Goal: Task Accomplishment & Management: Use online tool/utility

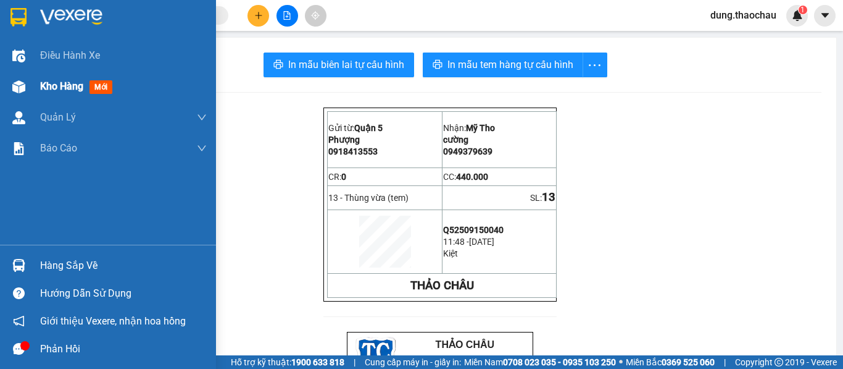
click at [50, 91] on span "Kho hàng" at bounding box center [61, 86] width 43 height 12
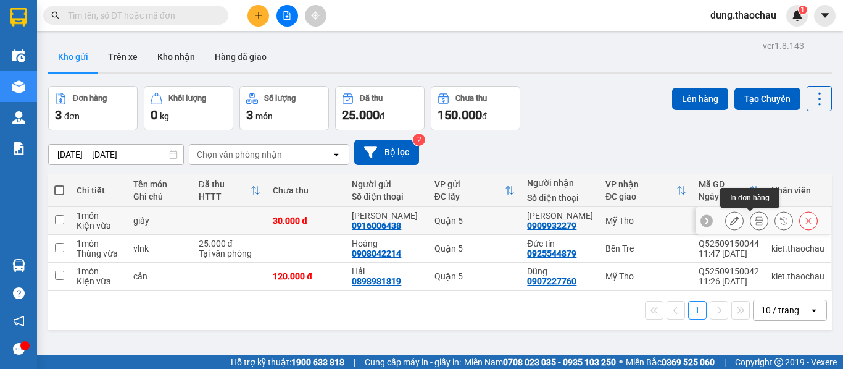
click at [755, 224] on icon at bounding box center [759, 220] width 9 height 9
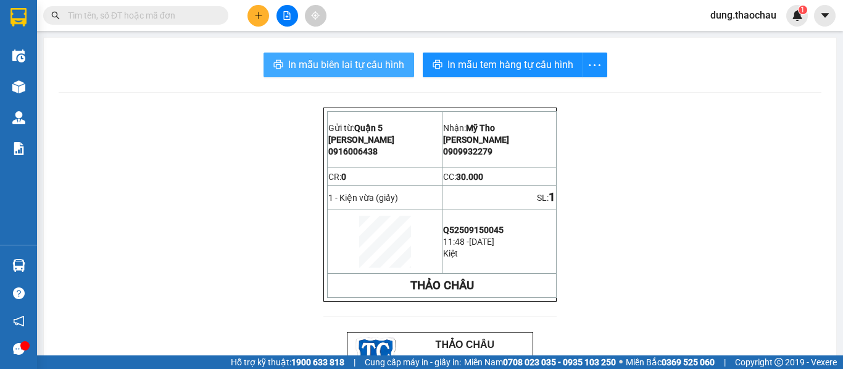
click at [324, 69] on span "In mẫu biên lai tự cấu hình" at bounding box center [346, 64] width 116 height 15
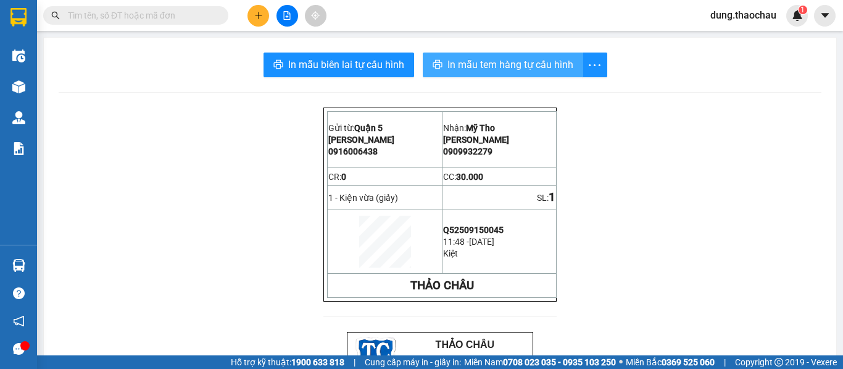
click at [474, 67] on span "In mẫu tem hàng tự cấu hình" at bounding box center [511, 64] width 126 height 15
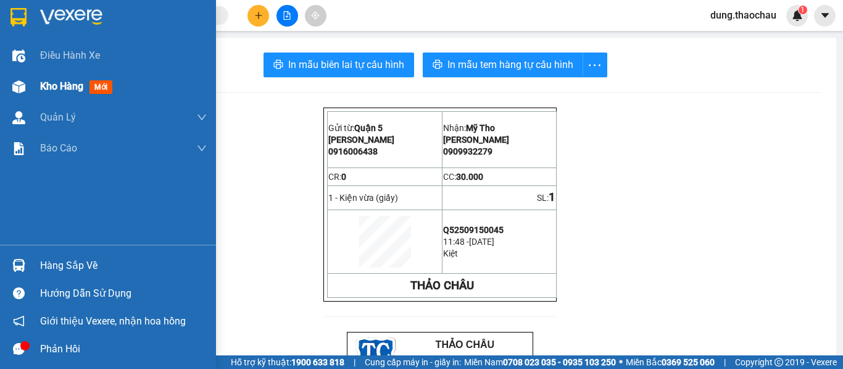
click at [65, 79] on div "Kho hàng mới" at bounding box center [78, 85] width 77 height 15
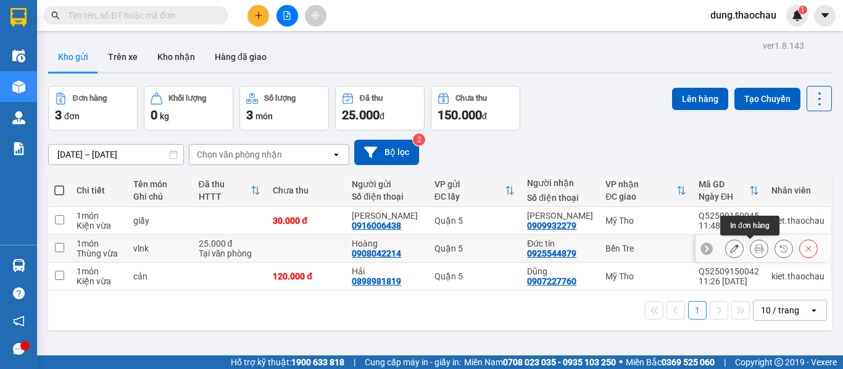
click at [753, 251] on button at bounding box center [759, 249] width 17 height 22
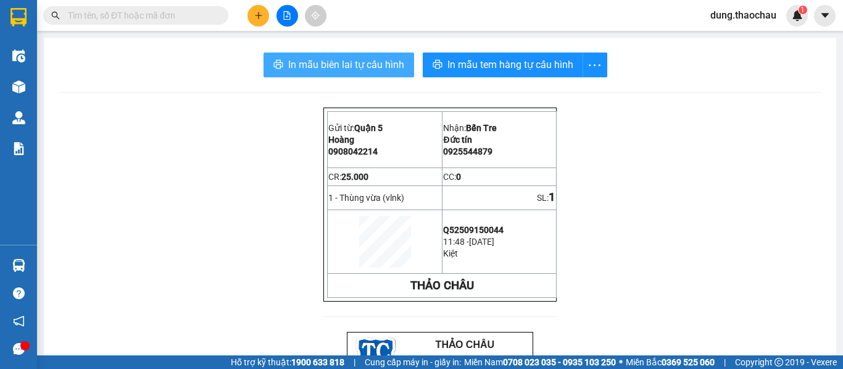
click at [340, 66] on span "In mẫu biên lai tự cấu hình" at bounding box center [346, 64] width 116 height 15
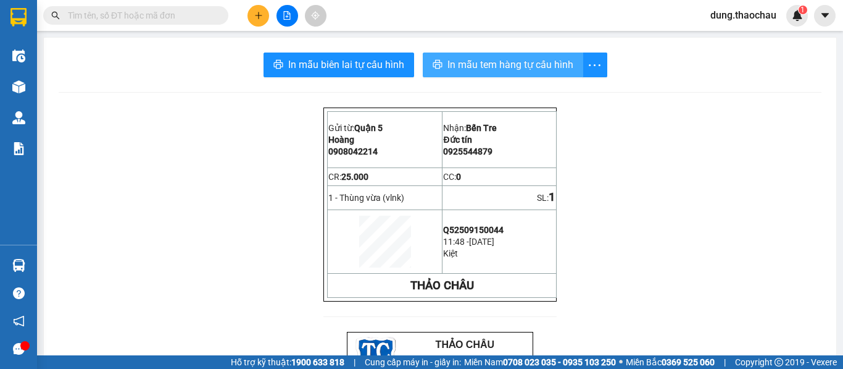
click at [508, 67] on span "In mẫu tem hàng tự cấu hình" at bounding box center [511, 64] width 126 height 15
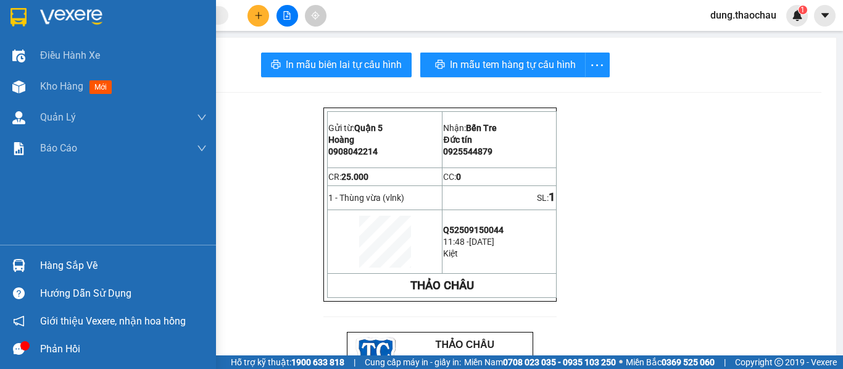
click at [17, 264] on img at bounding box center [18, 265] width 13 height 13
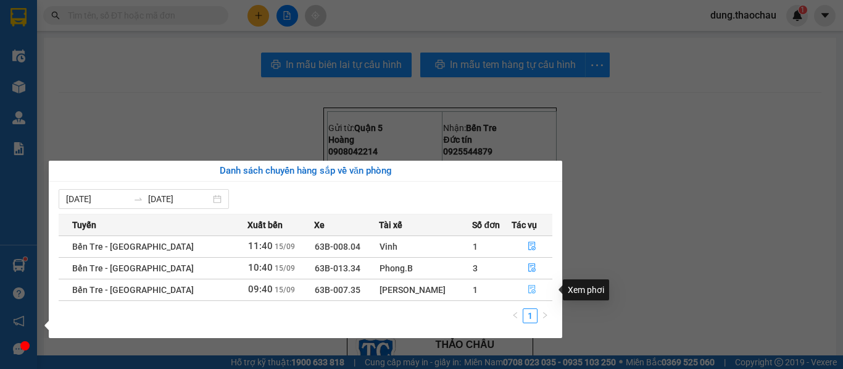
click at [529, 290] on icon "file-done" at bounding box center [532, 289] width 7 height 9
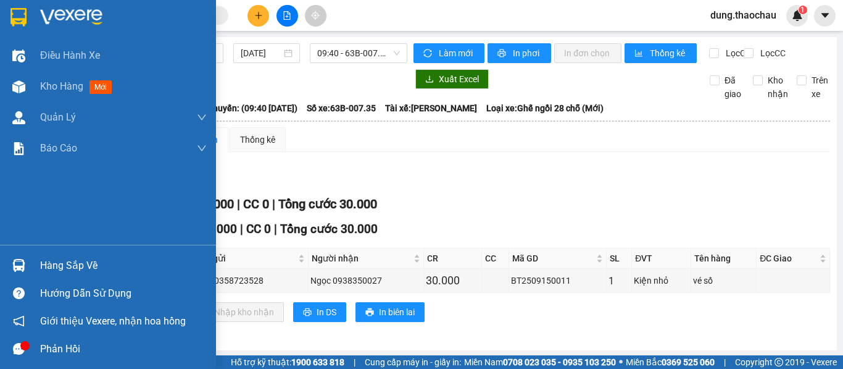
click at [17, 272] on div at bounding box center [19, 265] width 22 height 22
click at [4, 186] on div "Điều hành xe Kho hàng mới Quản Lý Quản lý chuyến Quản lý khách hàng mới Quản lý…" at bounding box center [108, 184] width 216 height 369
drag, startPoint x: 46, startPoint y: 87, endPoint x: 52, endPoint y: 93, distance: 8.7
click at [44, 87] on span "Kho hàng" at bounding box center [61, 86] width 43 height 12
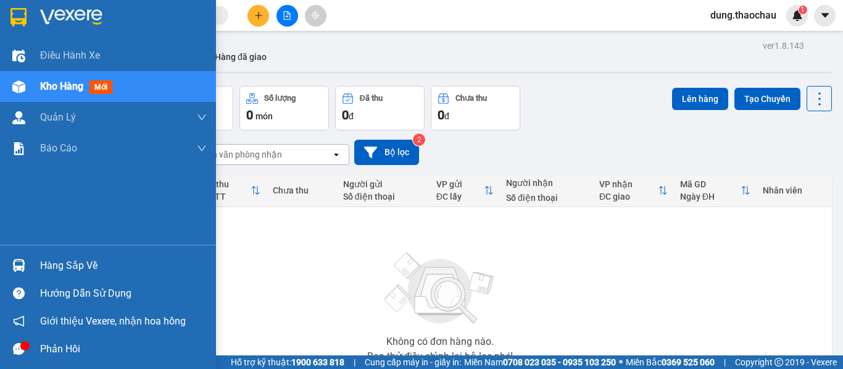
click at [14, 267] on img at bounding box center [18, 265] width 13 height 13
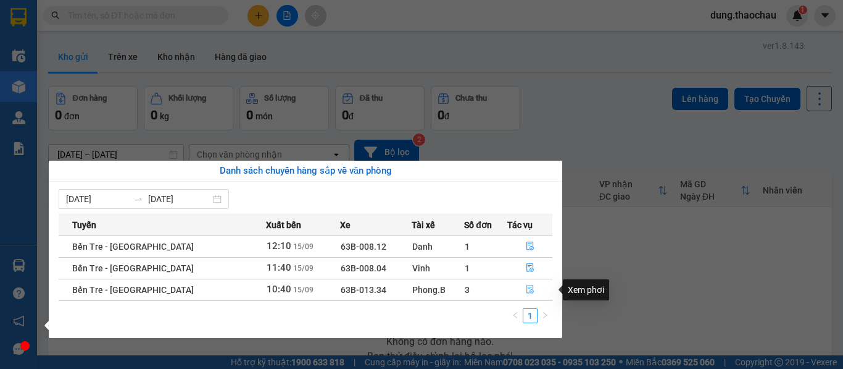
click at [526, 295] on span "file-done" at bounding box center [530, 290] width 9 height 10
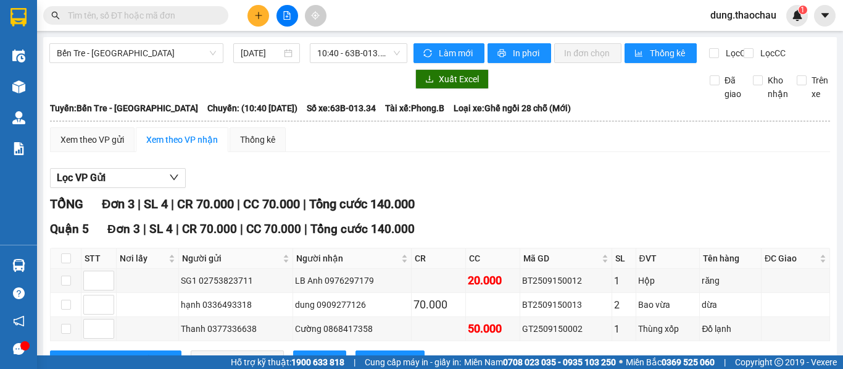
scroll to position [60, 0]
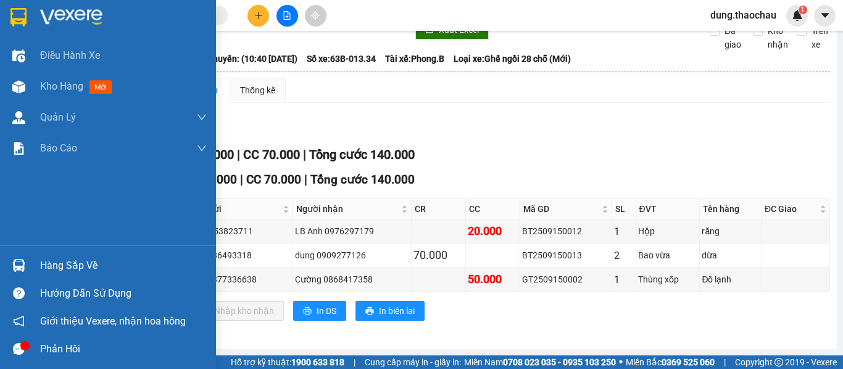
click at [15, 262] on img at bounding box center [18, 265] width 13 height 13
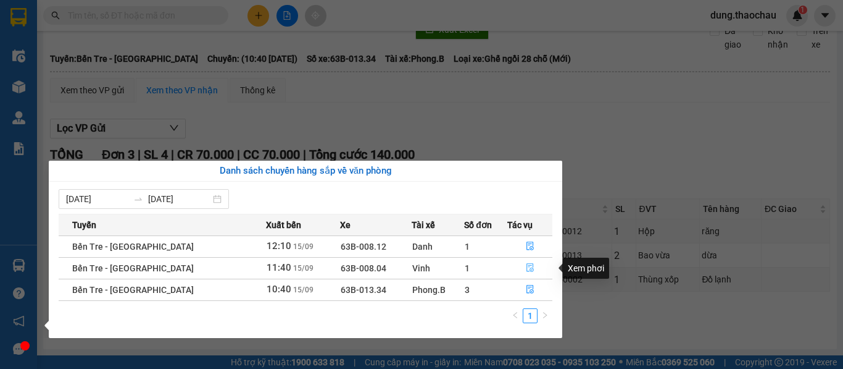
click at [526, 269] on icon "file-done" at bounding box center [530, 267] width 9 height 9
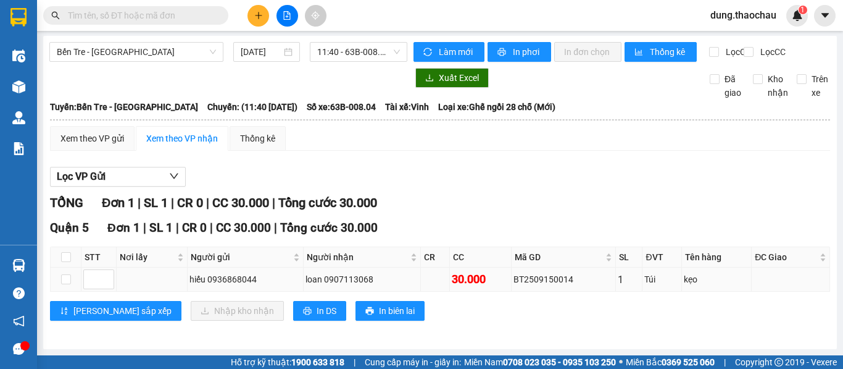
scroll to position [12, 0]
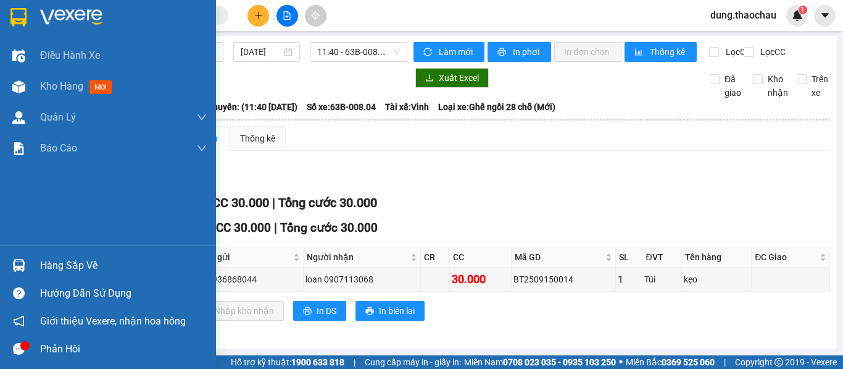
click at [10, 265] on div at bounding box center [19, 265] width 22 height 22
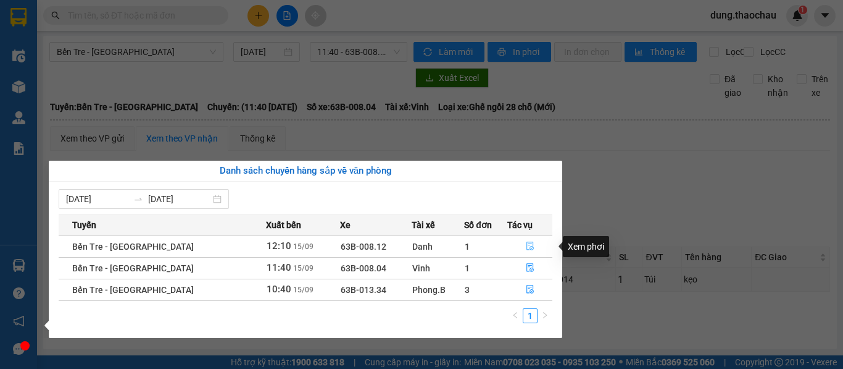
click at [526, 248] on icon "file-done" at bounding box center [530, 245] width 9 height 9
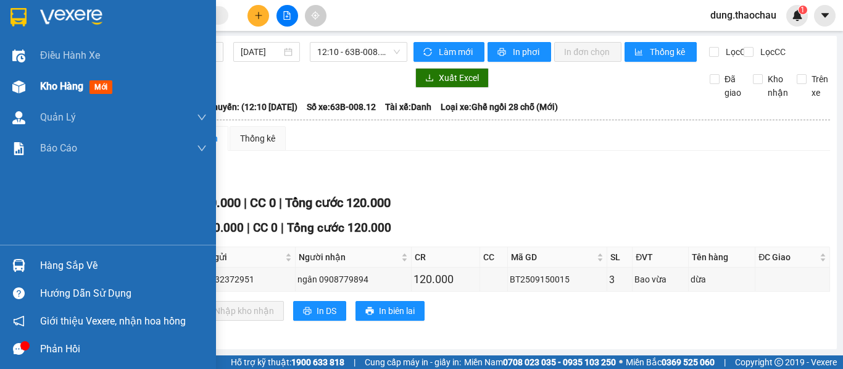
click at [56, 90] on span "Kho hàng" at bounding box center [61, 86] width 43 height 12
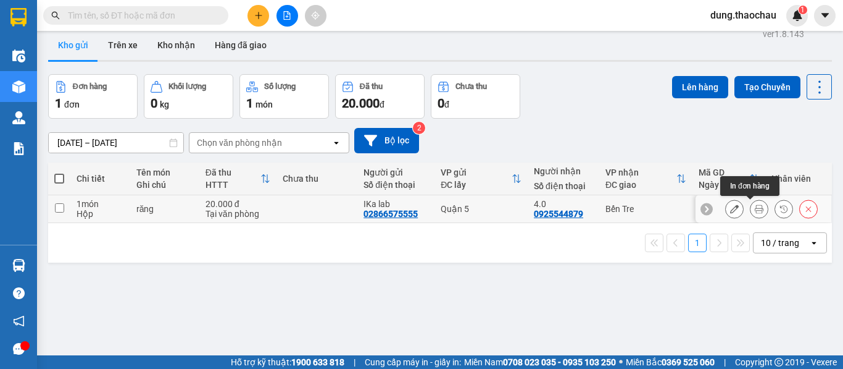
click at [755, 211] on icon at bounding box center [759, 208] width 9 height 9
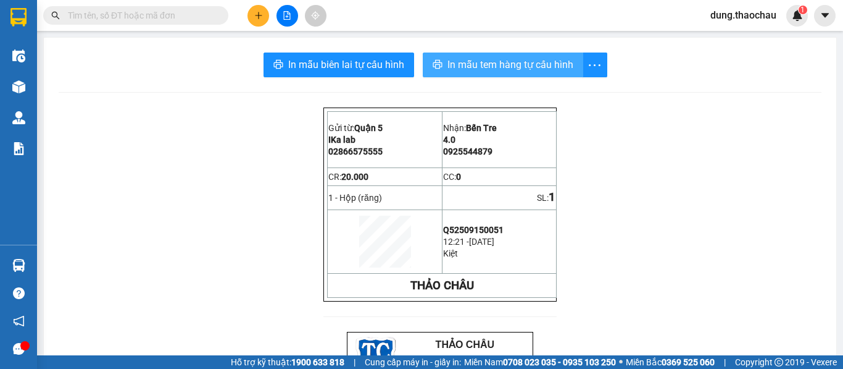
click at [470, 71] on span "In mẫu tem hàng tự cấu hình" at bounding box center [511, 64] width 126 height 15
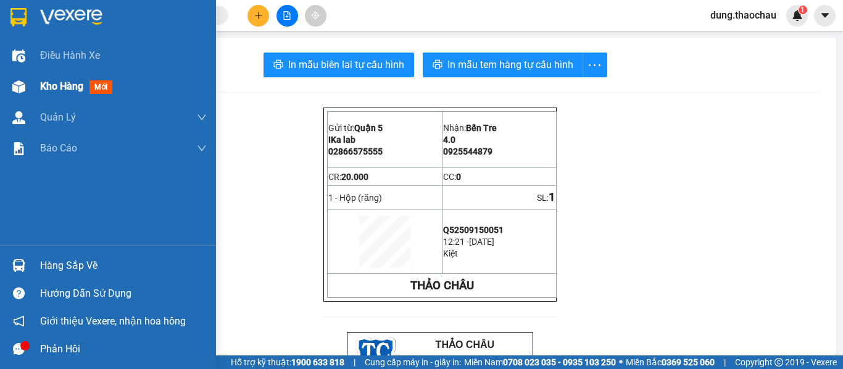
click at [58, 89] on span "Kho hàng" at bounding box center [61, 86] width 43 height 12
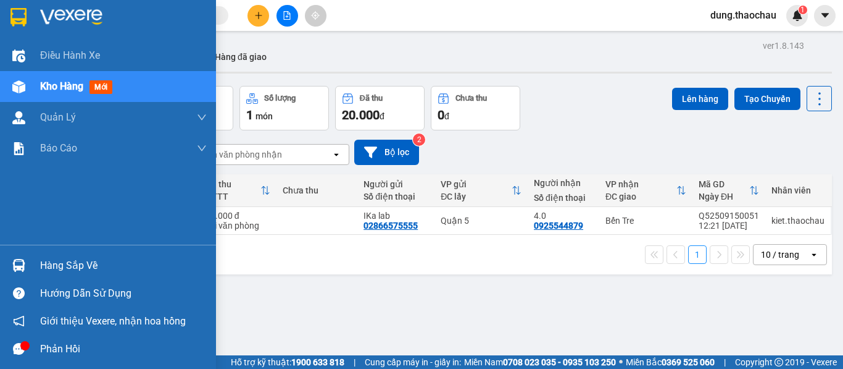
click at [18, 269] on img at bounding box center [18, 265] width 13 height 13
click at [10, 209] on div "Điều hành xe Kho hàng mới Quản Lý Quản lý chuyến Quản lý khách hàng mới Quản lý…" at bounding box center [108, 184] width 216 height 369
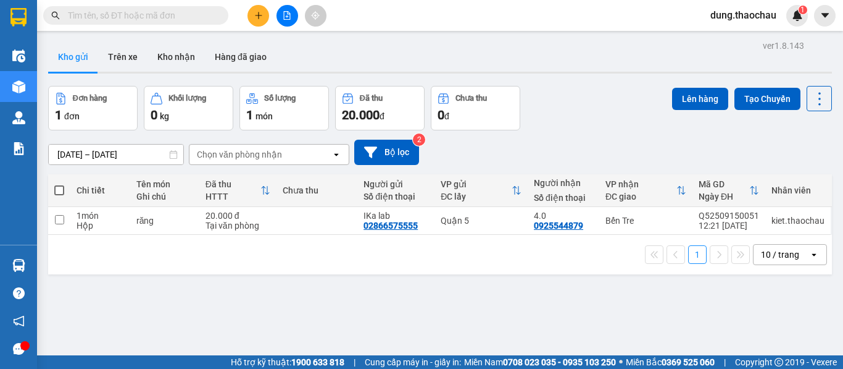
click at [772, 249] on div "10 / trang" at bounding box center [780, 254] width 38 height 12
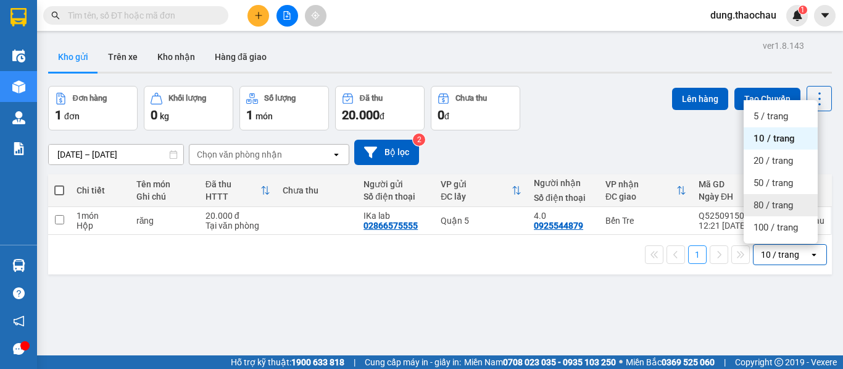
click at [774, 202] on span "80 / trang" at bounding box center [774, 205] width 40 height 12
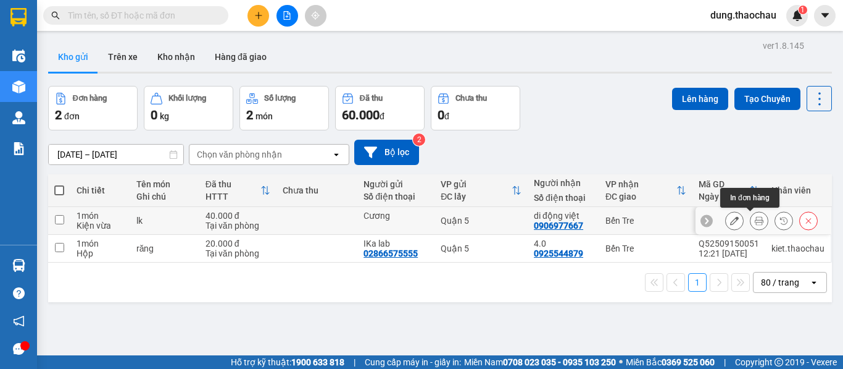
click at [754, 221] on button at bounding box center [759, 221] width 17 height 22
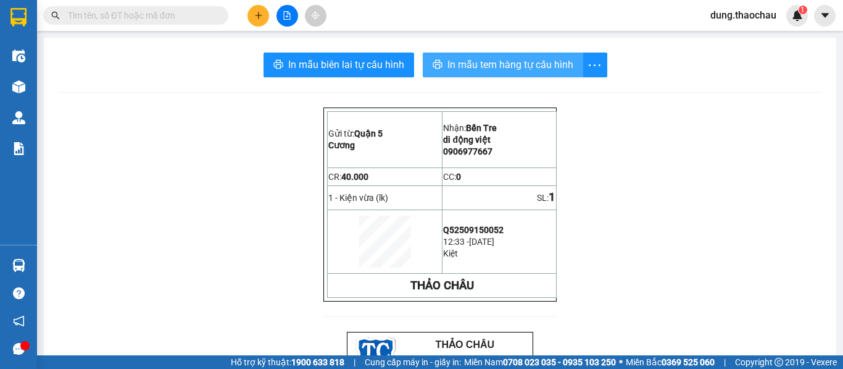
click at [490, 62] on span "In mẫu tem hàng tự cấu hình" at bounding box center [511, 64] width 126 height 15
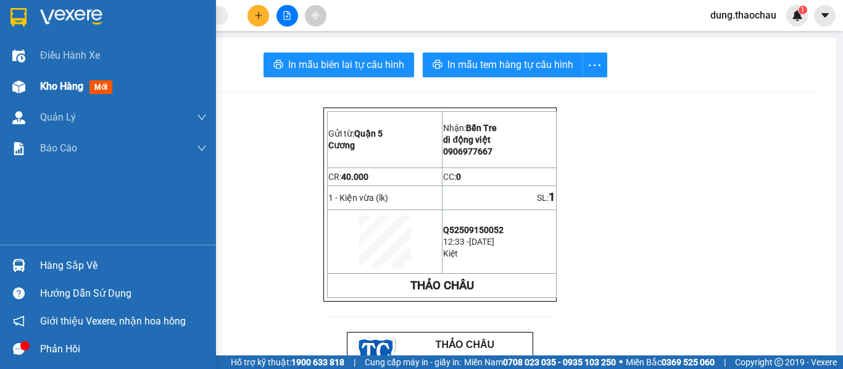
click at [58, 91] on span "Kho hàng" at bounding box center [61, 86] width 43 height 12
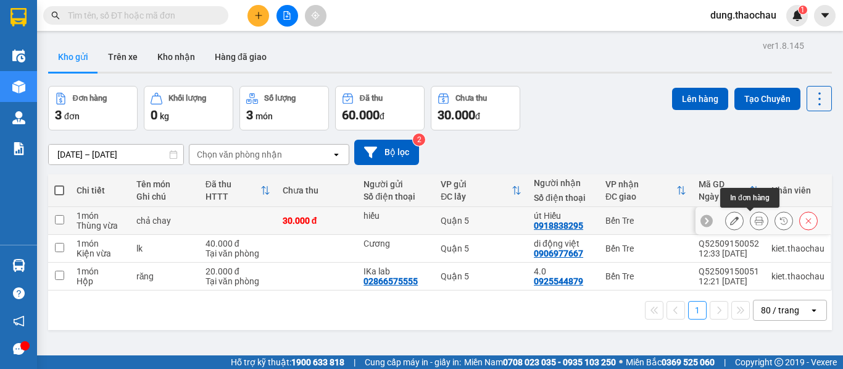
click at [755, 219] on icon at bounding box center [759, 220] width 9 height 9
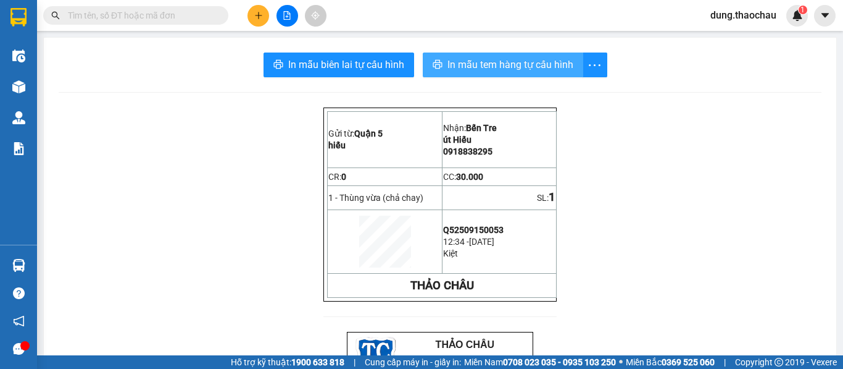
click at [495, 70] on span "In mẫu tem hàng tự cấu hình" at bounding box center [511, 64] width 126 height 15
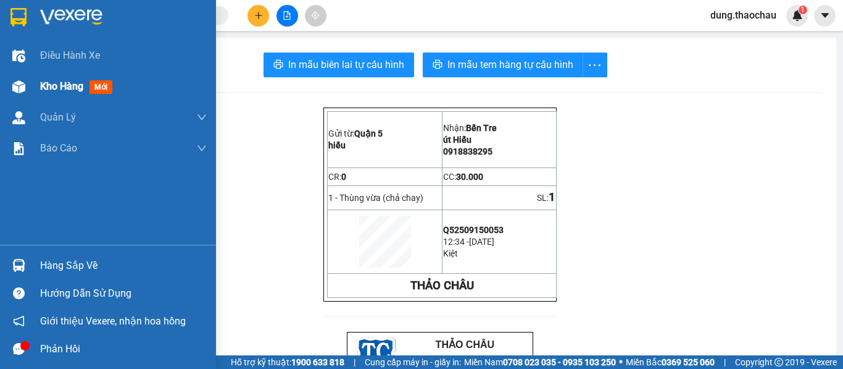
drag, startPoint x: 67, startPoint y: 89, endPoint x: 59, endPoint y: 86, distance: 8.4
click at [65, 89] on span "Kho hàng" at bounding box center [61, 86] width 43 height 12
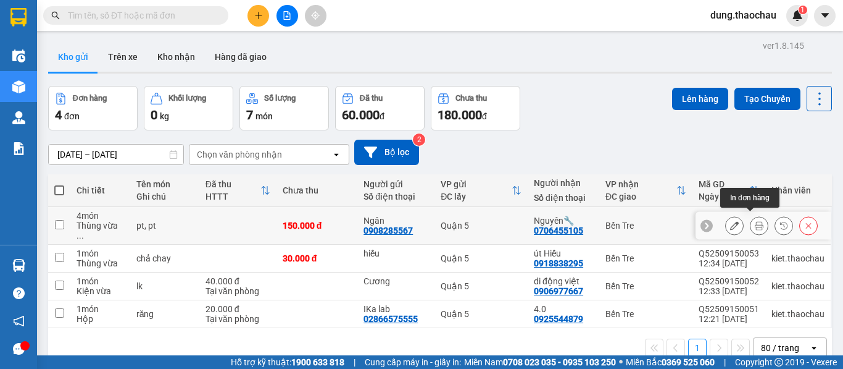
click at [755, 222] on icon at bounding box center [759, 225] width 9 height 9
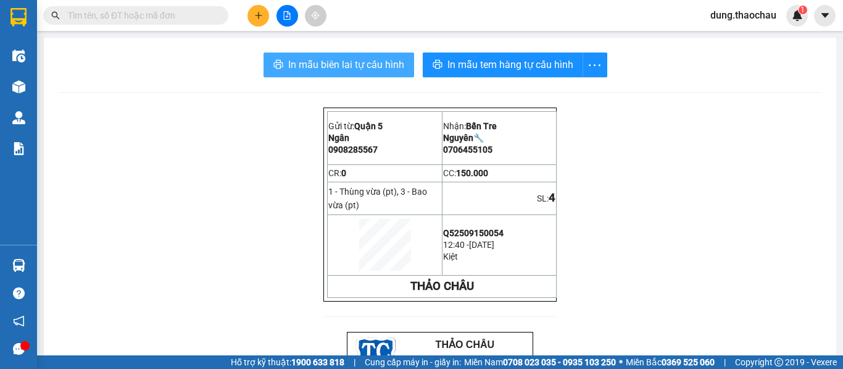
click at [330, 62] on span "In mẫu biên lai tự cấu hình" at bounding box center [346, 64] width 116 height 15
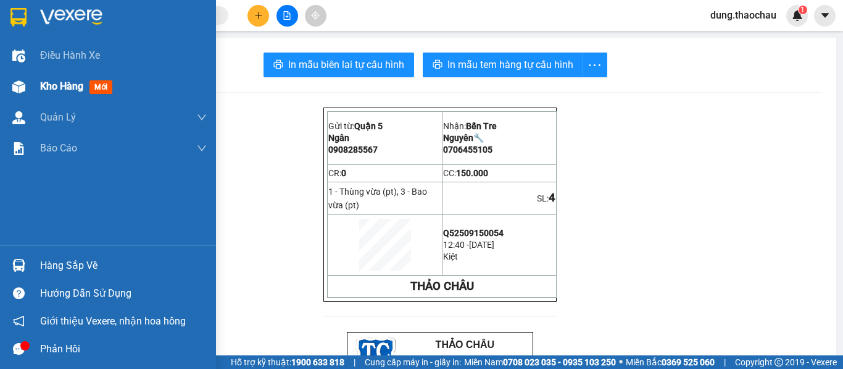
click at [61, 85] on span "Kho hàng" at bounding box center [61, 86] width 43 height 12
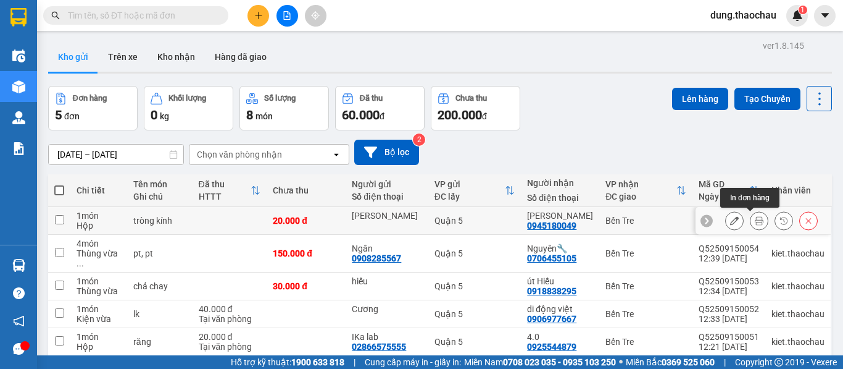
drag, startPoint x: 750, startPoint y: 222, endPoint x: 744, endPoint y: 225, distance: 6.4
click at [751, 224] on button at bounding box center [759, 221] width 17 height 22
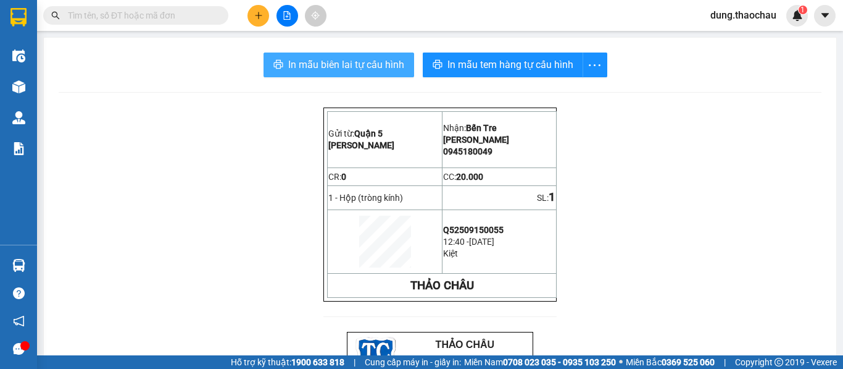
click at [335, 64] on span "In mẫu biên lai tự cấu hình" at bounding box center [346, 64] width 116 height 15
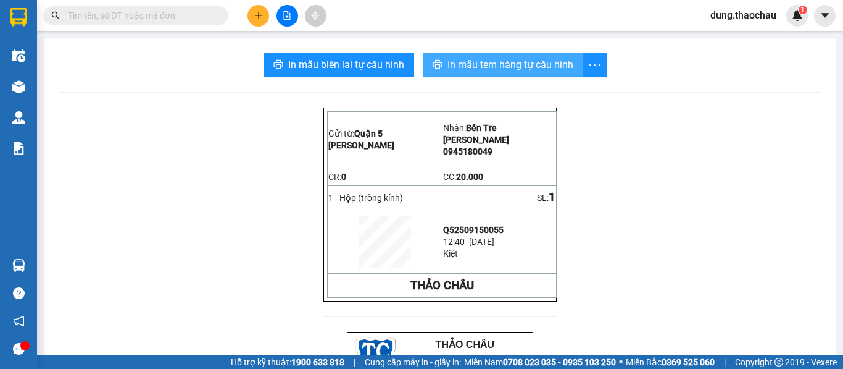
click at [485, 66] on span "In mẫu tem hàng tự cấu hình" at bounding box center [511, 64] width 126 height 15
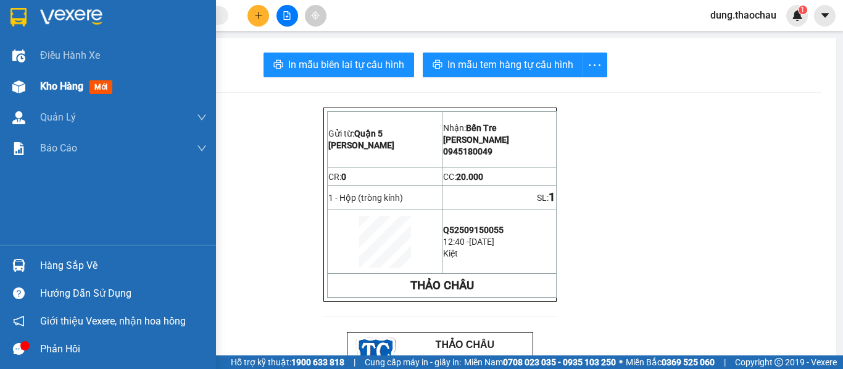
click at [60, 85] on span "Kho hàng" at bounding box center [61, 86] width 43 height 12
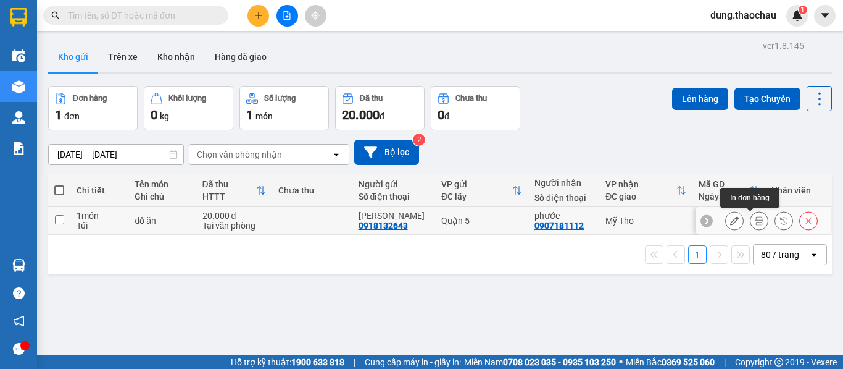
click at [755, 224] on icon at bounding box center [759, 220] width 9 height 9
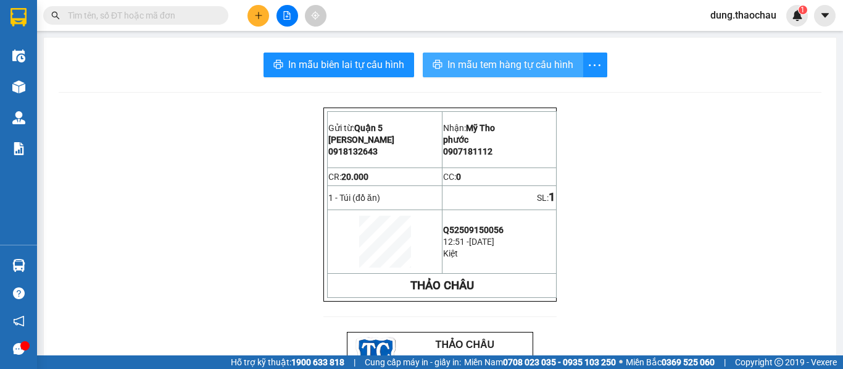
click at [465, 65] on span "In mẫu tem hàng tự cấu hình" at bounding box center [511, 64] width 126 height 15
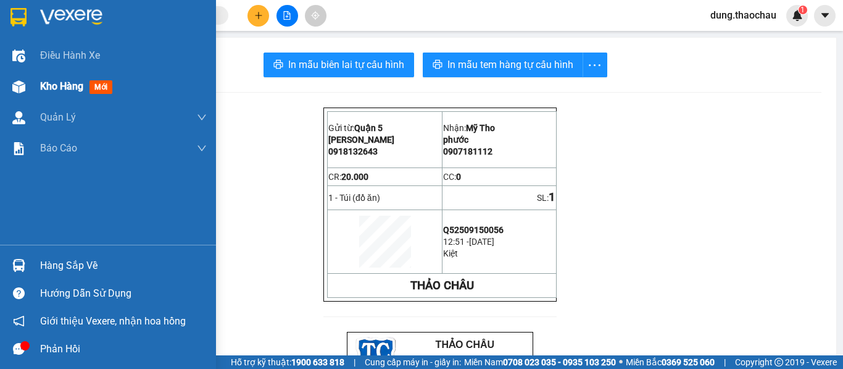
click at [75, 84] on span "Kho hàng" at bounding box center [61, 86] width 43 height 12
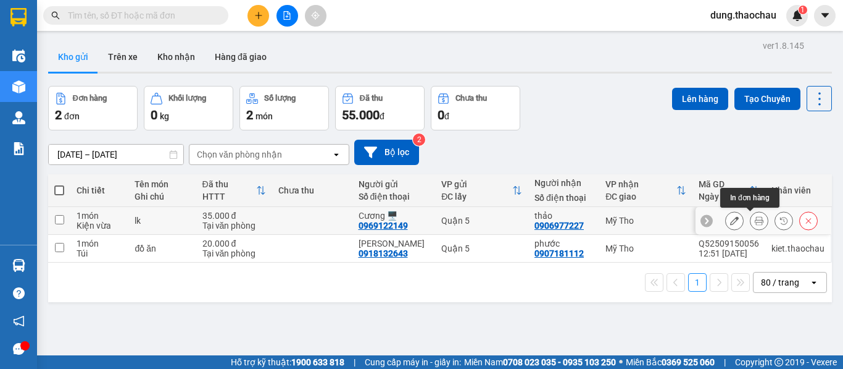
click at [755, 221] on icon at bounding box center [759, 220] width 9 height 9
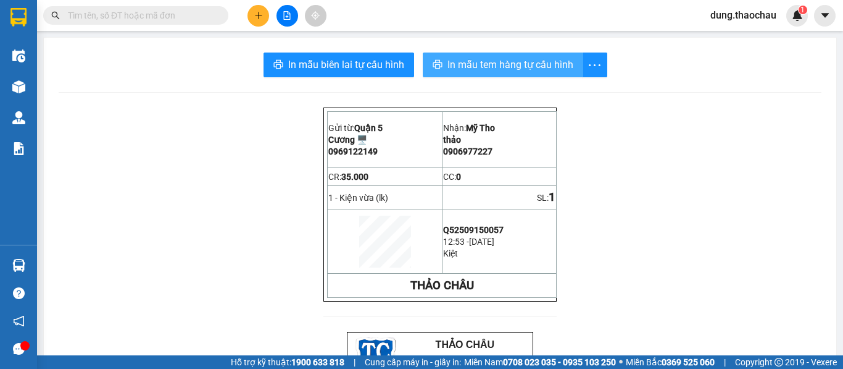
click at [480, 70] on span "In mẫu tem hàng tự cấu hình" at bounding box center [511, 64] width 126 height 15
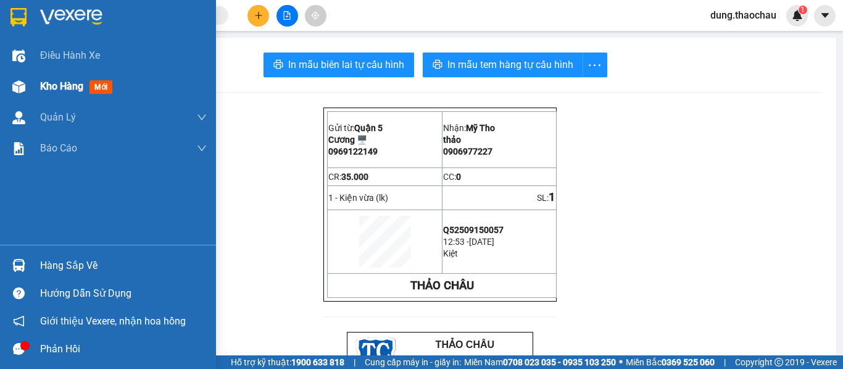
click at [66, 83] on span "Kho hàng" at bounding box center [61, 86] width 43 height 12
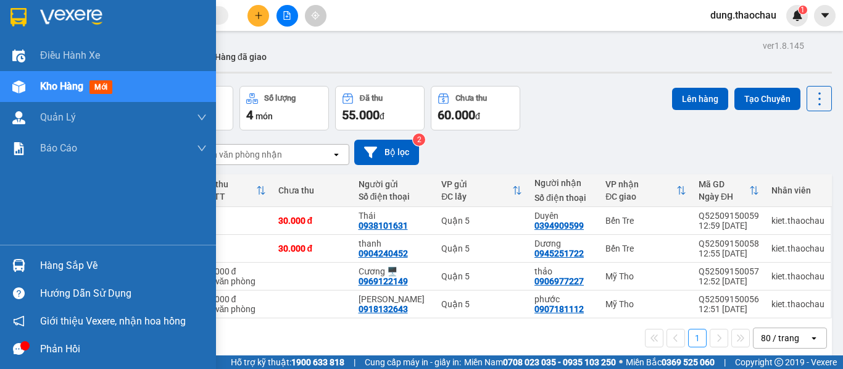
click at [17, 267] on img at bounding box center [18, 265] width 13 height 13
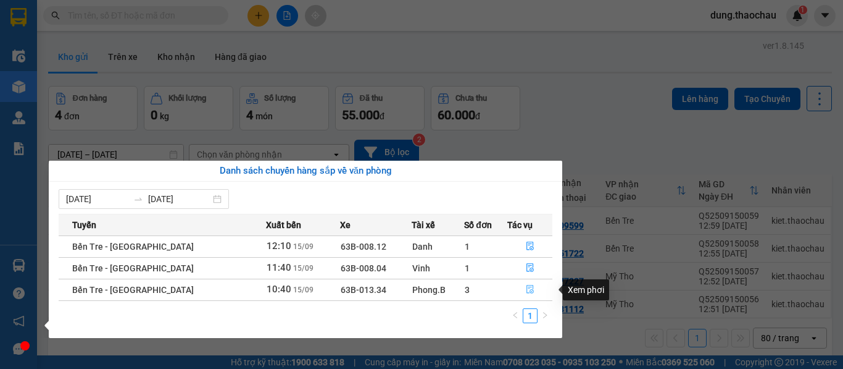
click at [527, 293] on icon "file-done" at bounding box center [530, 289] width 7 height 9
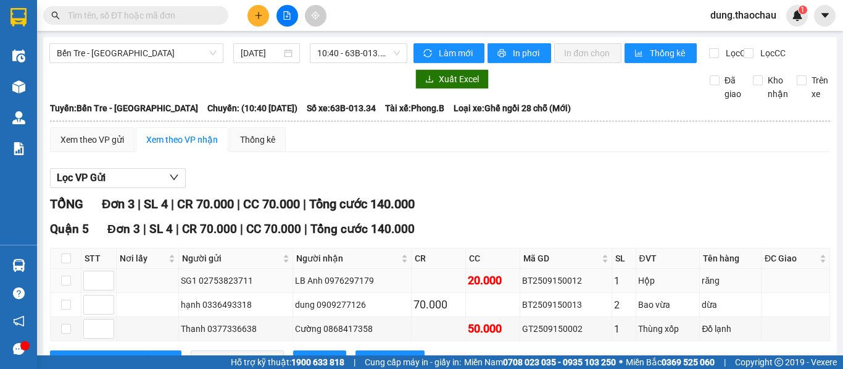
scroll to position [60, 0]
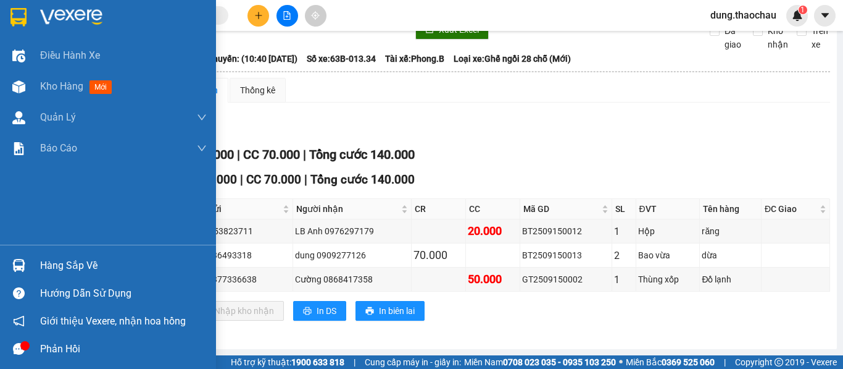
click at [27, 266] on div at bounding box center [19, 265] width 22 height 22
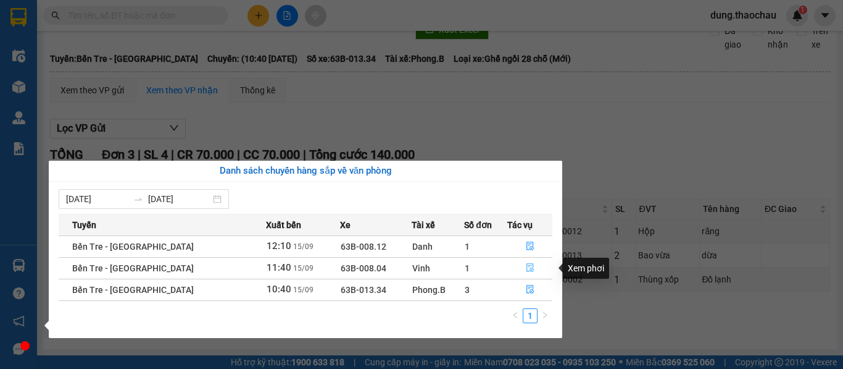
click at [526, 265] on icon "file-done" at bounding box center [530, 267] width 9 height 9
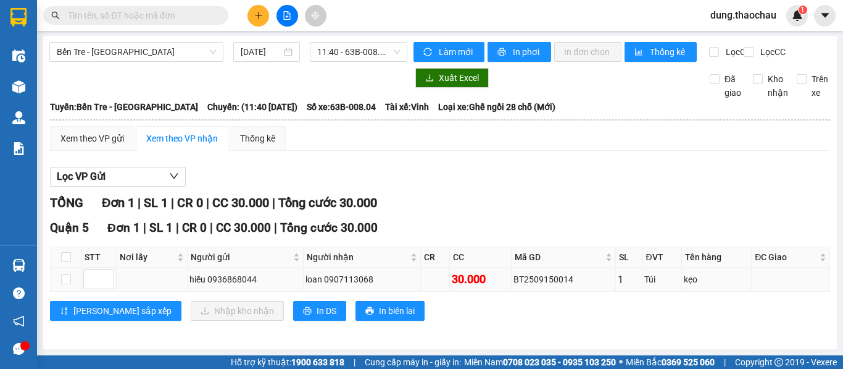
scroll to position [12, 0]
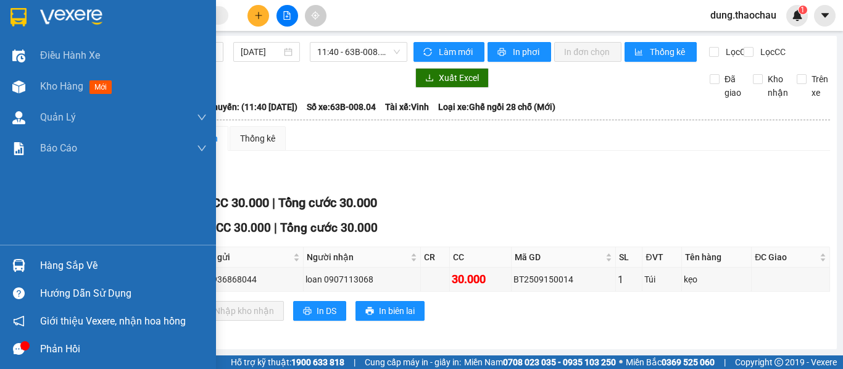
click at [21, 273] on div at bounding box center [19, 265] width 22 height 22
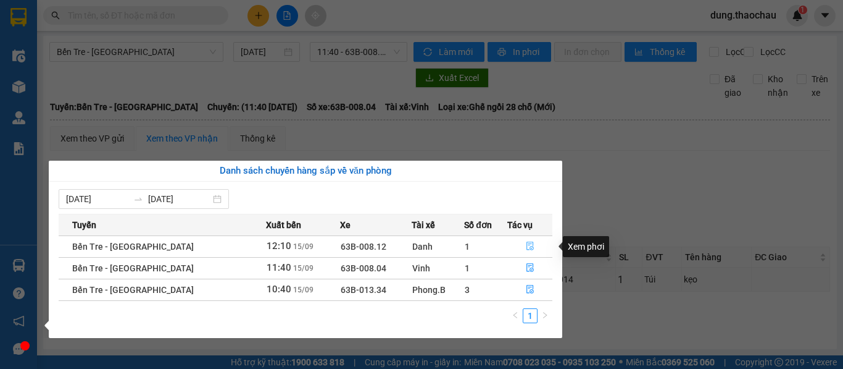
click at [529, 246] on icon "file-done" at bounding box center [530, 245] width 9 height 9
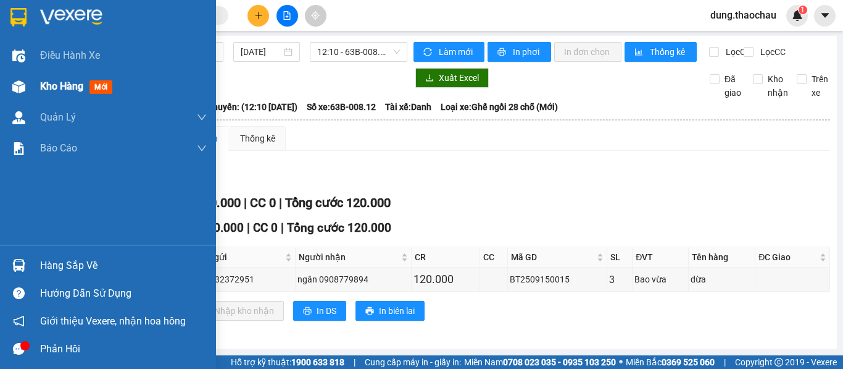
click at [51, 90] on span "Kho hàng" at bounding box center [61, 86] width 43 height 12
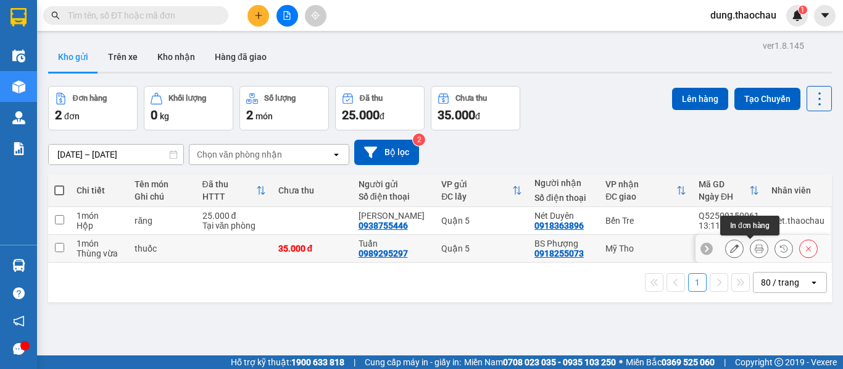
click at [755, 249] on button at bounding box center [759, 249] width 17 height 22
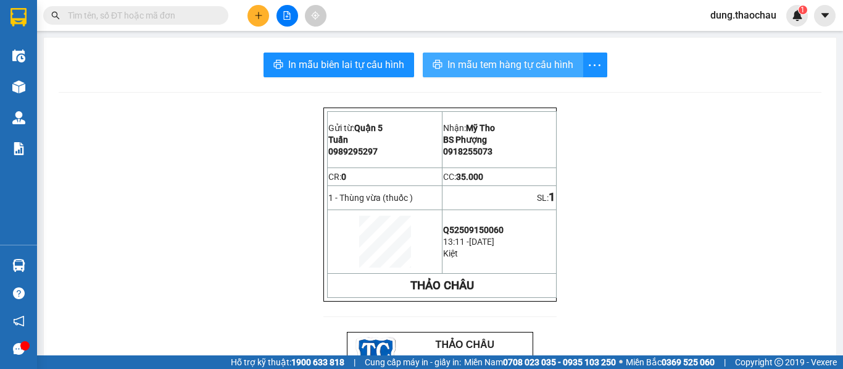
click at [501, 67] on span "In mẫu tem hàng tự cấu hình" at bounding box center [511, 64] width 126 height 15
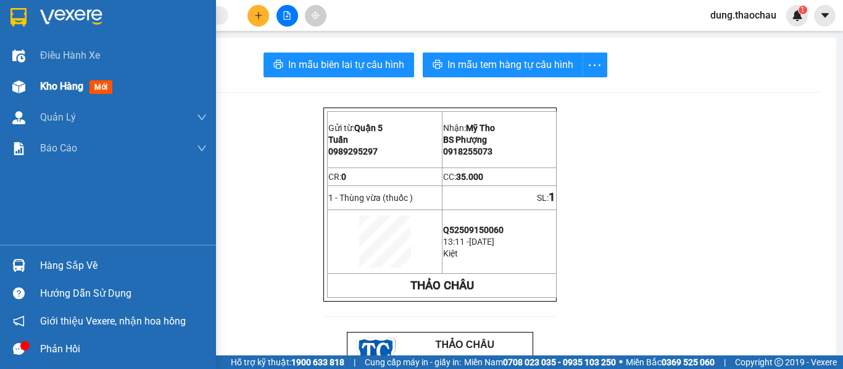
click at [48, 85] on span "Kho hàng" at bounding box center [61, 86] width 43 height 12
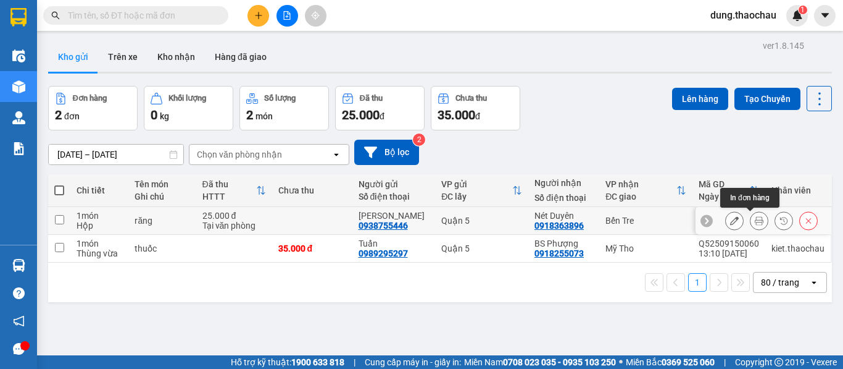
click at [755, 222] on icon at bounding box center [759, 220] width 9 height 9
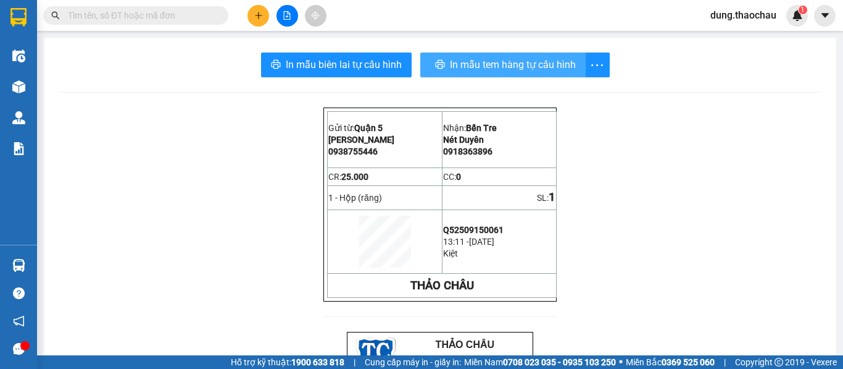
click at [501, 67] on span "In mẫu tem hàng tự cấu hình" at bounding box center [513, 64] width 126 height 15
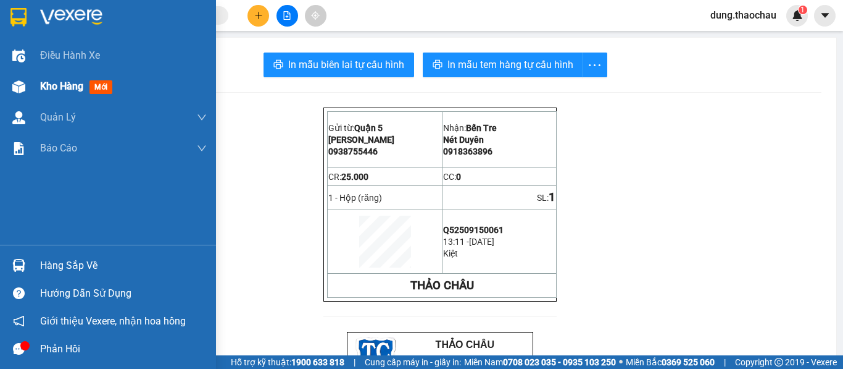
click at [70, 82] on span "Kho hàng" at bounding box center [61, 86] width 43 height 12
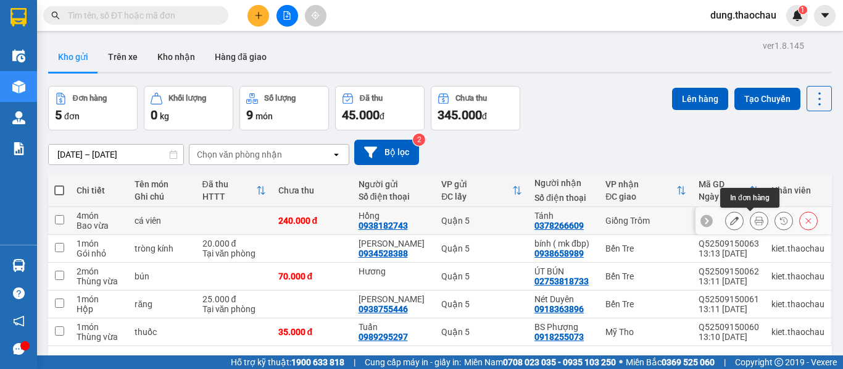
click at [755, 221] on icon at bounding box center [759, 220] width 9 height 9
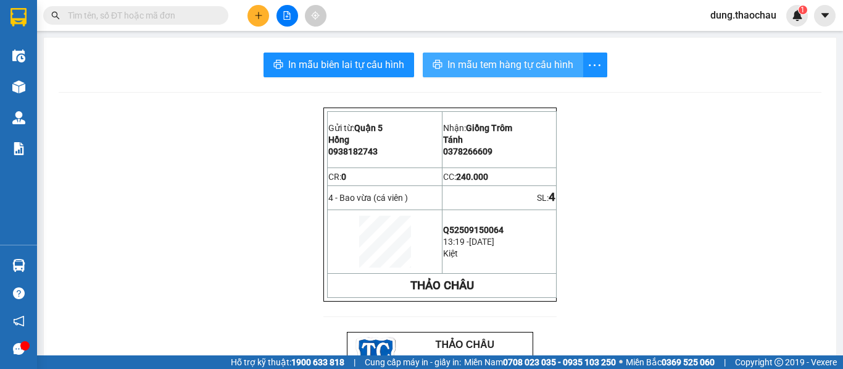
click at [484, 70] on span "In mẫu tem hàng tự cấu hình" at bounding box center [511, 64] width 126 height 15
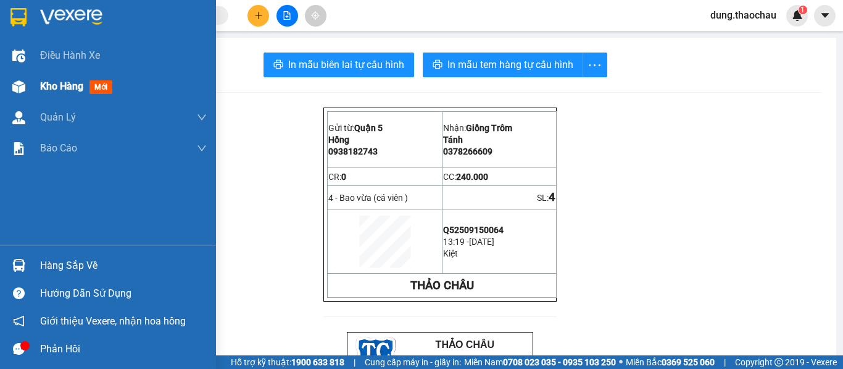
click at [40, 85] on div "Kho hàng mới" at bounding box center [108, 86] width 216 height 31
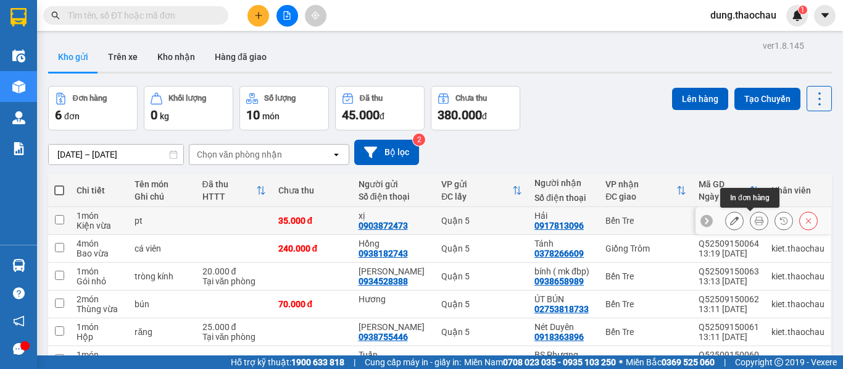
click at [754, 222] on button at bounding box center [759, 221] width 17 height 22
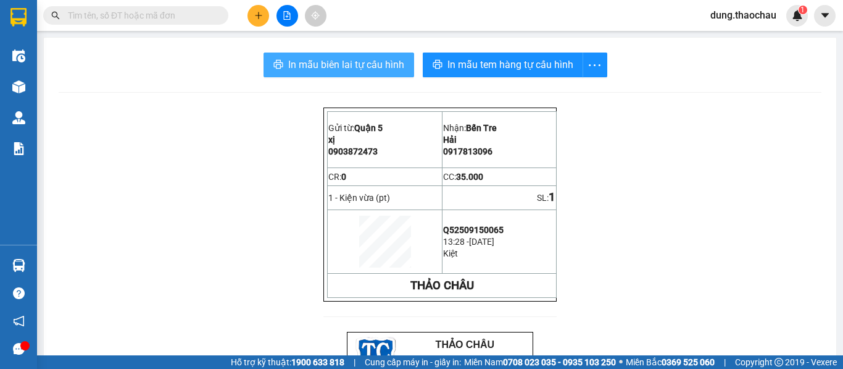
click at [371, 64] on span "In mẫu biên lai tự cấu hình" at bounding box center [346, 64] width 116 height 15
click at [341, 63] on span "In mẫu biên lai tự cấu hình" at bounding box center [346, 64] width 116 height 15
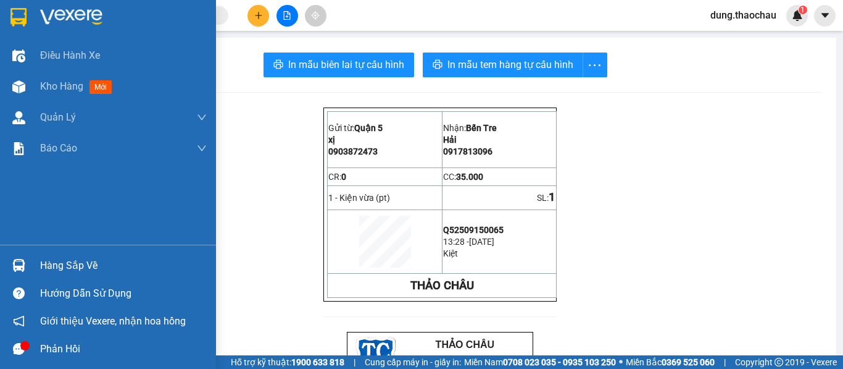
click at [73, 92] on span "Kho hàng" at bounding box center [61, 86] width 43 height 12
